Goal: Navigation & Orientation: Find specific page/section

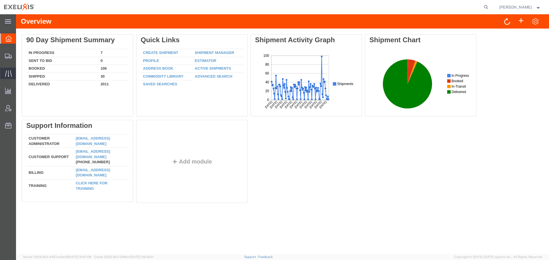
click at [20, 73] on span "Traffic" at bounding box center [18, 73] width 4 height 11
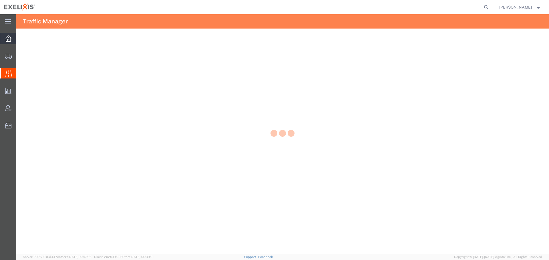
click at [9, 38] on icon at bounding box center [8, 38] width 6 height 6
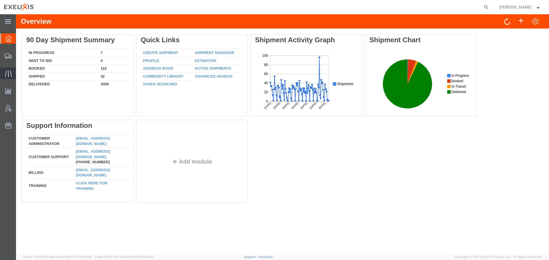
click at [17, 73] on span "Traffic" at bounding box center [18, 73] width 4 height 11
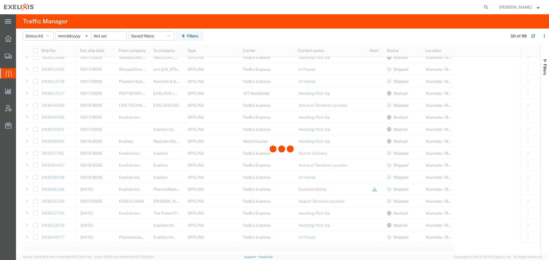
scroll to position [429, 0]
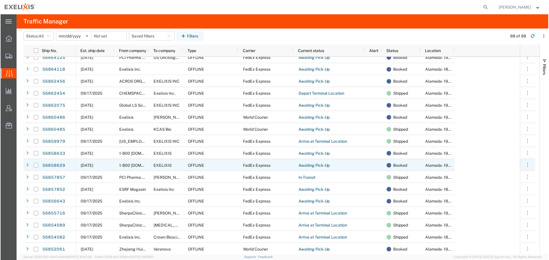
scroll to position [200, 0]
